Goal: Transaction & Acquisition: Obtain resource

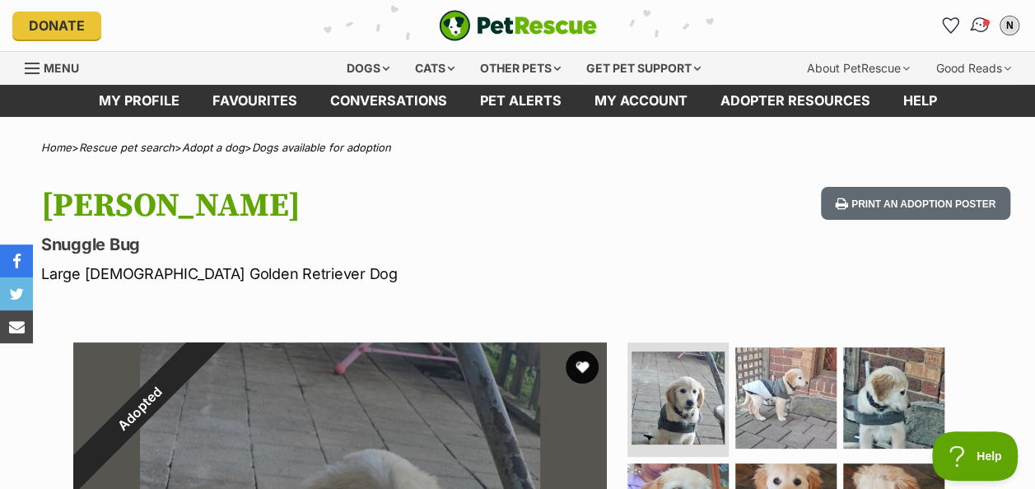
click at [979, 23] on img "Conversations" at bounding box center [981, 25] width 22 height 21
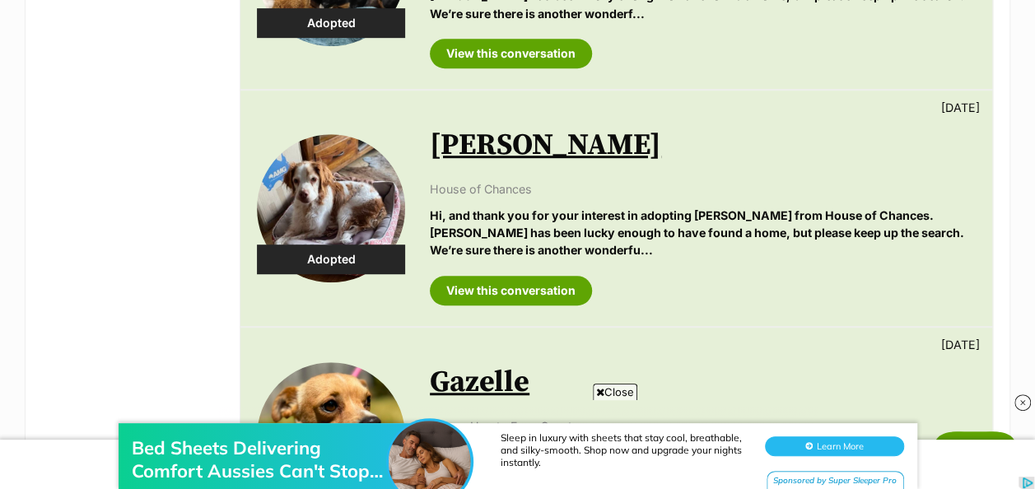
scroll to position [165, 0]
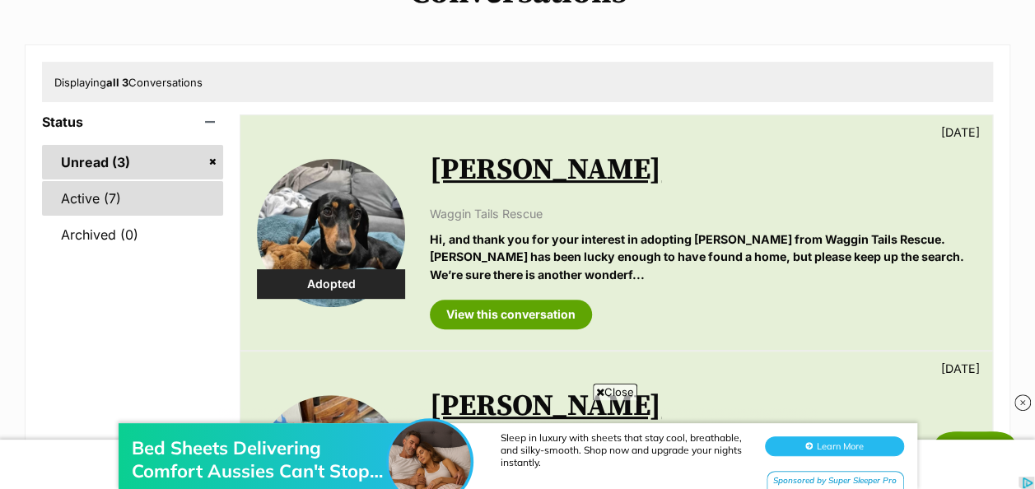
click at [140, 204] on link "Active (7)" at bounding box center [132, 198] width 181 height 35
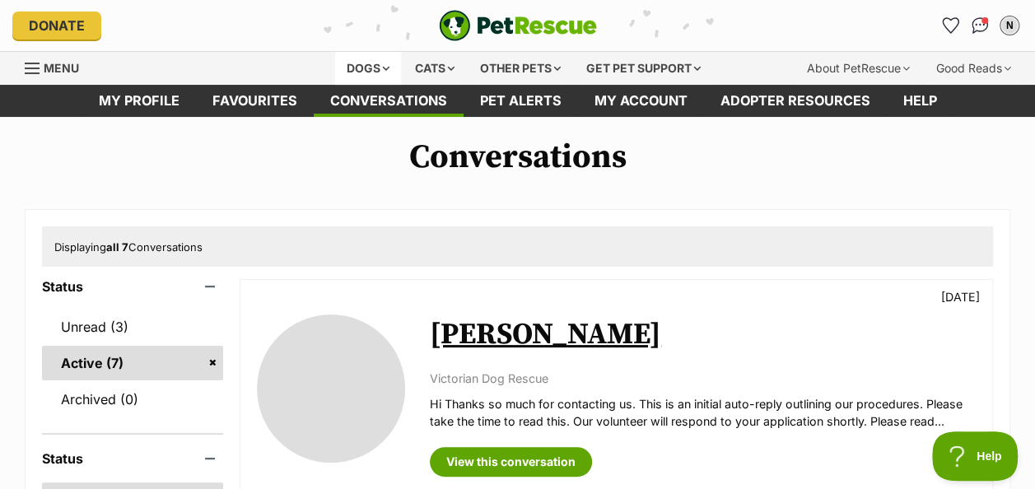
click at [383, 63] on div "Dogs" at bounding box center [368, 68] width 66 height 33
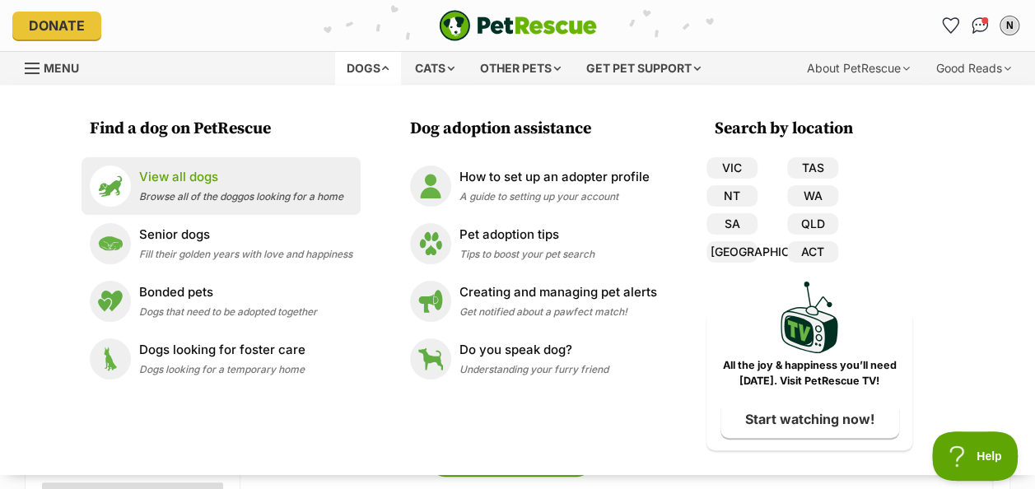
click at [225, 196] on span "Browse all of the doggos looking for a home" at bounding box center [241, 196] width 204 height 12
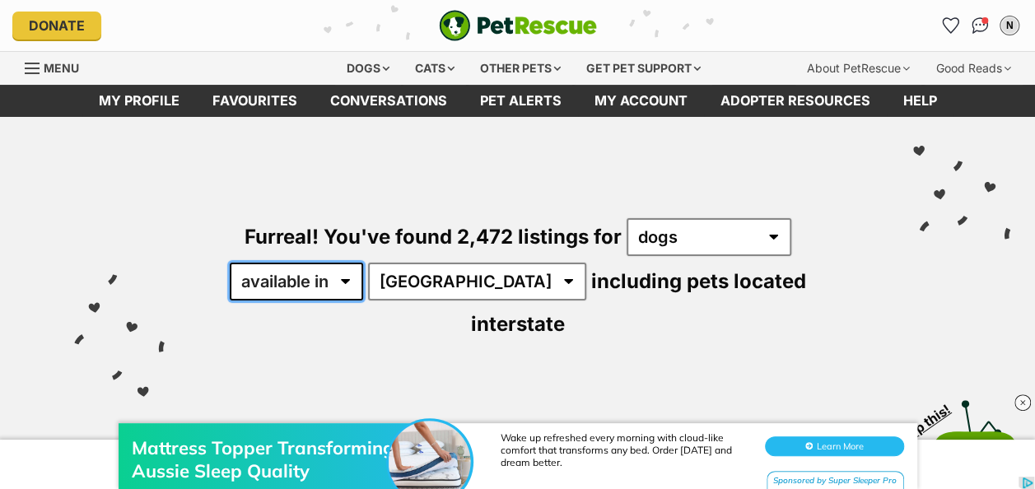
click at [355, 282] on select "available in located in" at bounding box center [296, 282] width 133 height 38
select select "disabled"
click at [230, 263] on select "available in located in" at bounding box center [296, 282] width 133 height 38
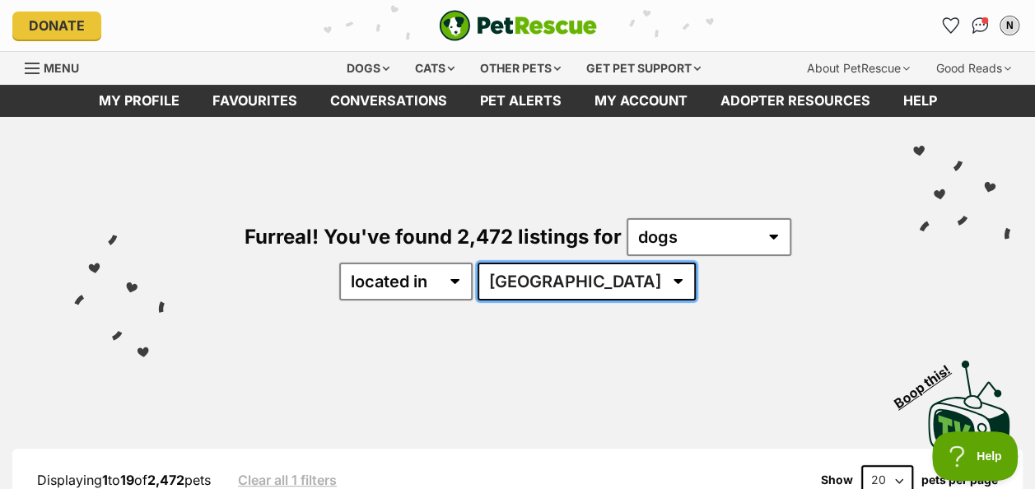
click at [629, 283] on select "Australia ACT NSW NT QLD SA TAS VIC WA" at bounding box center [587, 282] width 218 height 38
select select "VIC"
click at [529, 263] on select "Australia ACT NSW NT QLD SA TAS VIC WA" at bounding box center [587, 282] width 218 height 38
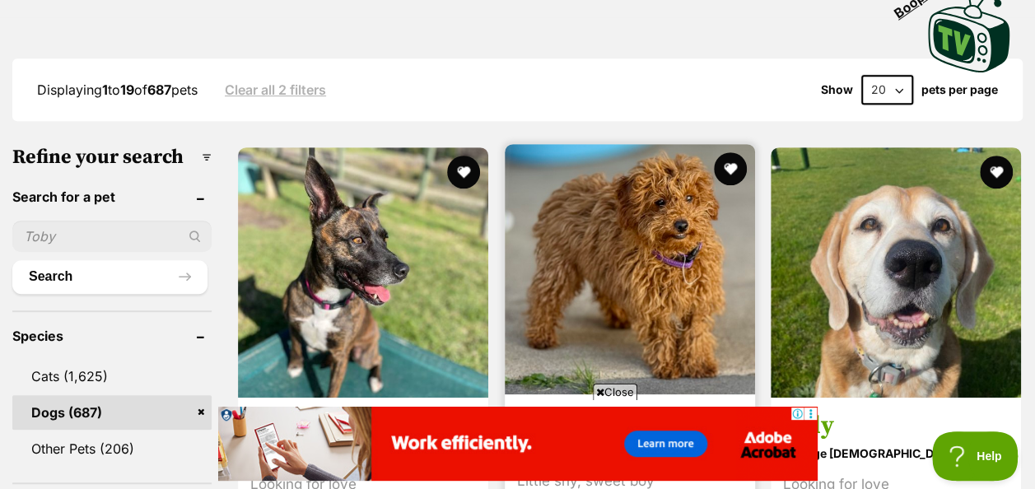
scroll to position [412, 0]
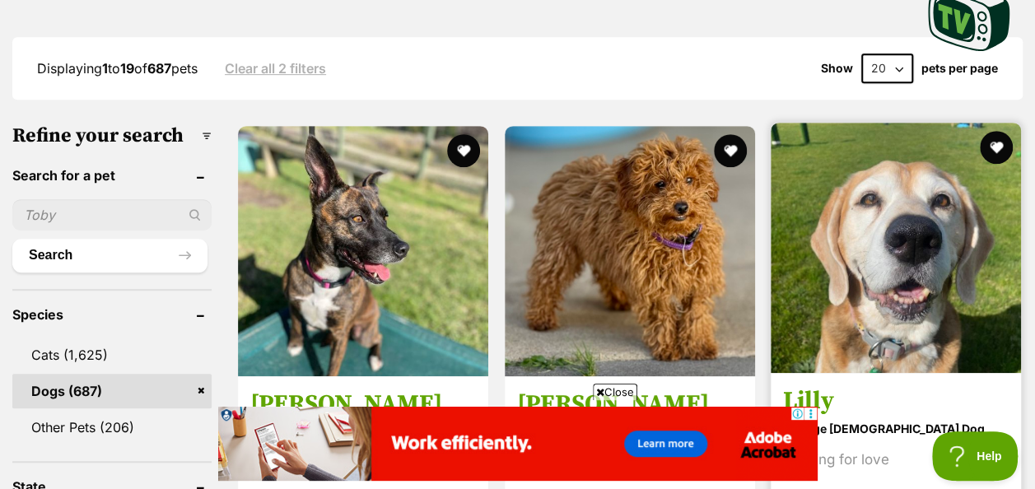
click at [889, 315] on img at bounding box center [896, 248] width 250 height 250
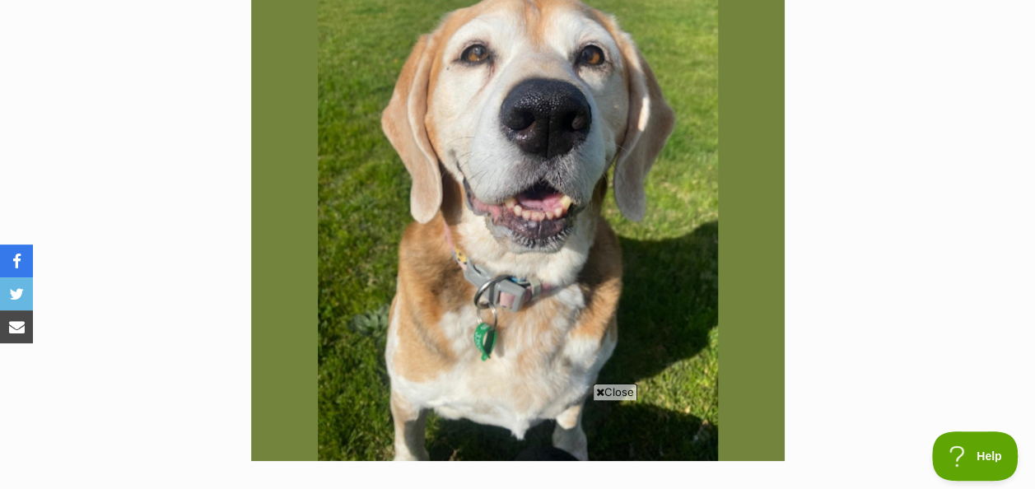
scroll to position [412, 0]
